Goal: Information Seeking & Learning: Learn about a topic

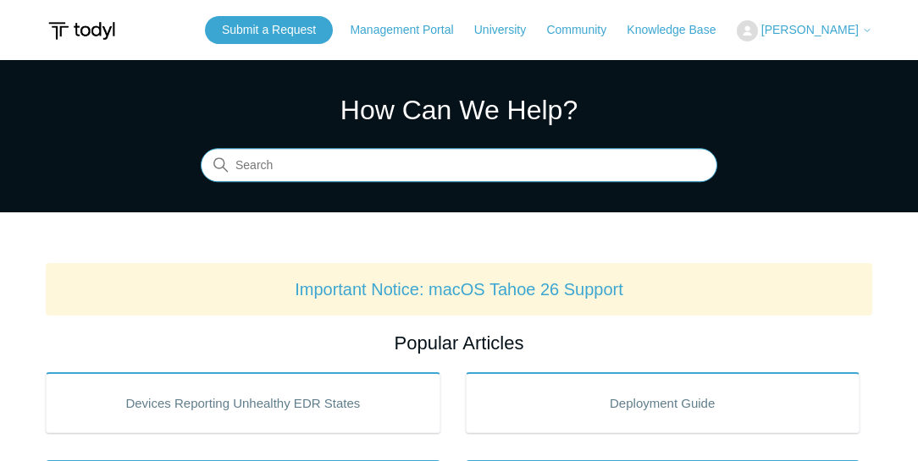
click at [434, 170] on input "Search" at bounding box center [459, 166] width 516 height 34
type input "intune"
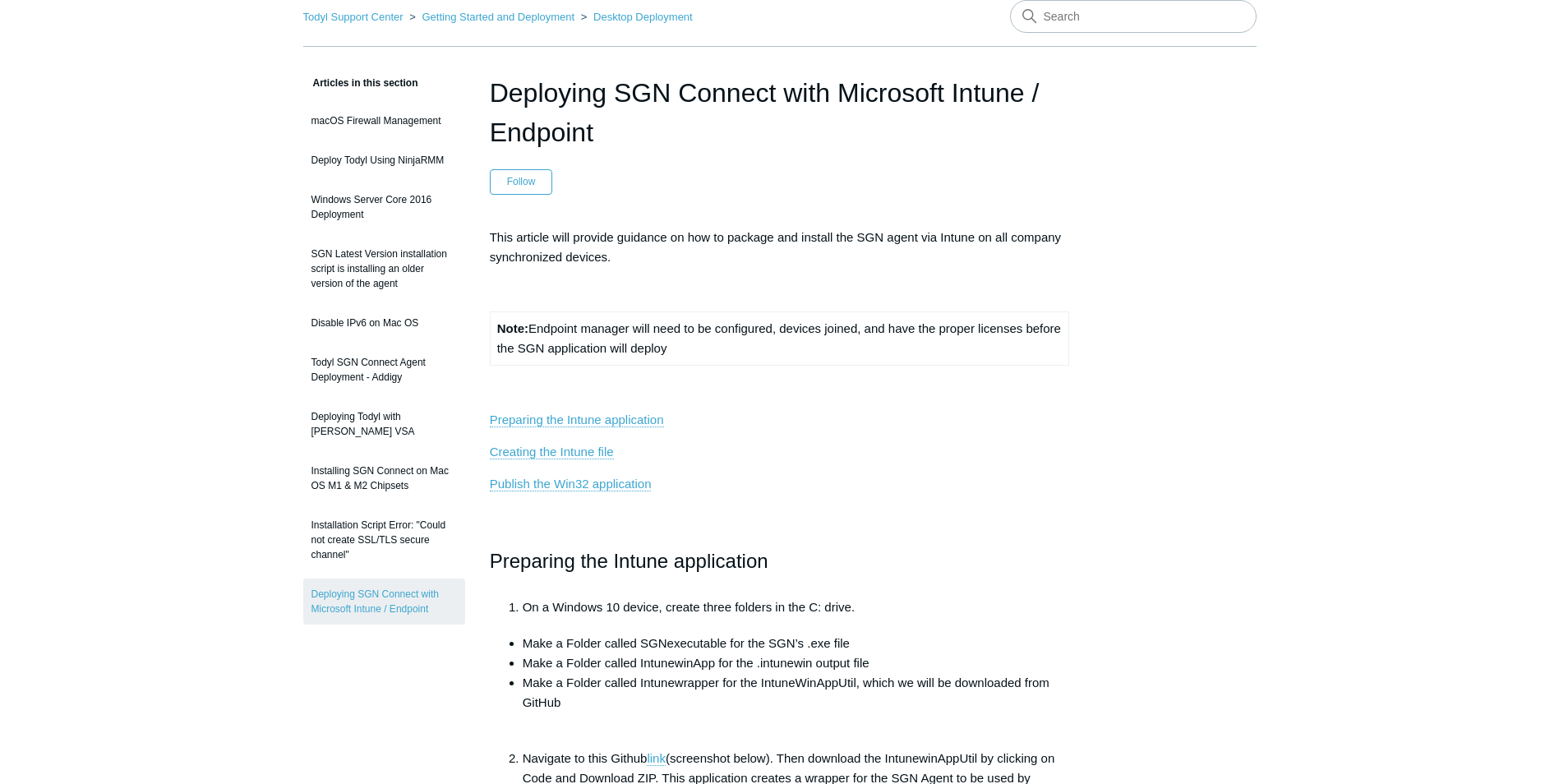
scroll to position [493, 0]
